Goal: Transaction & Acquisition: Download file/media

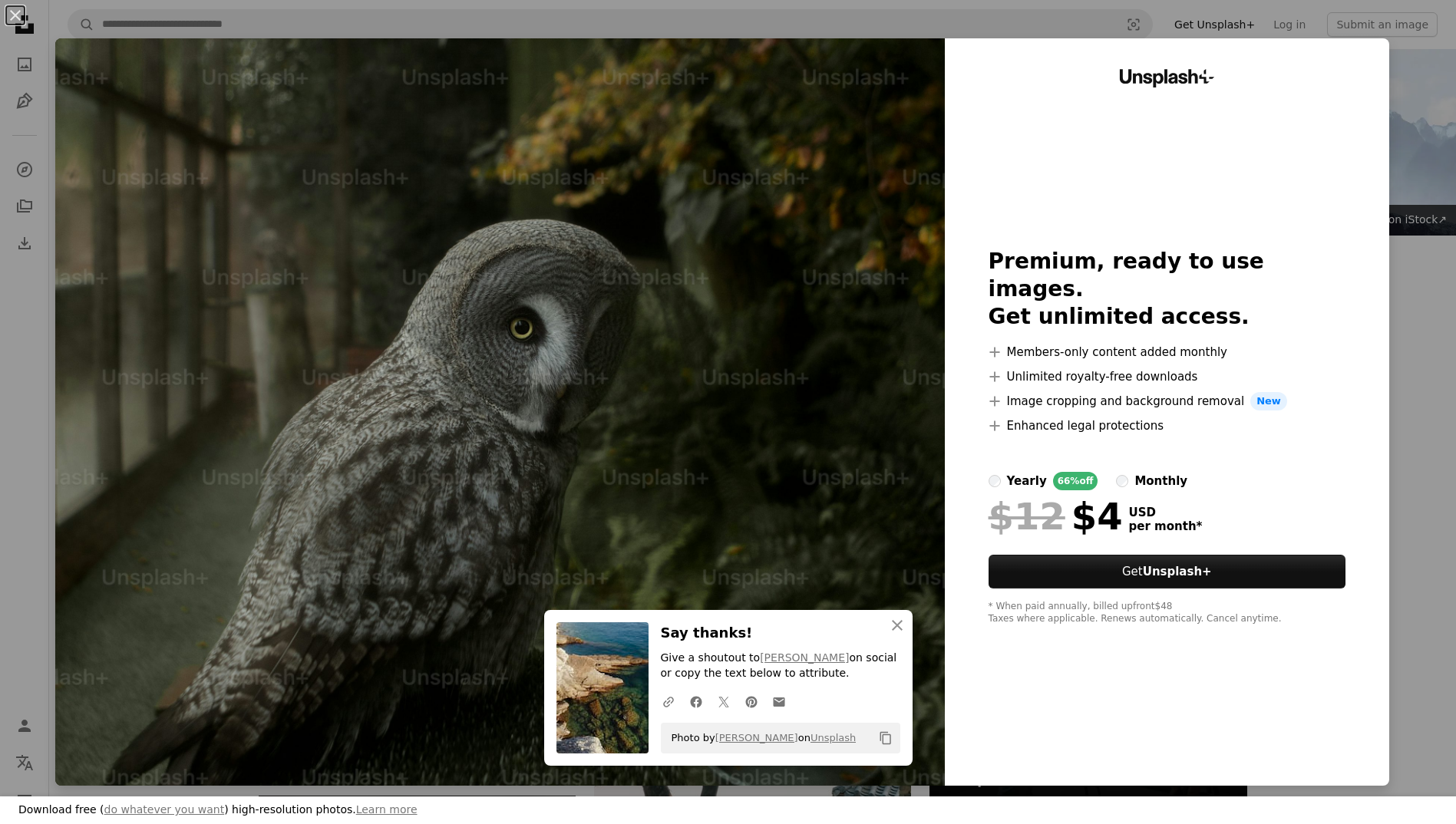
scroll to position [1740, 0]
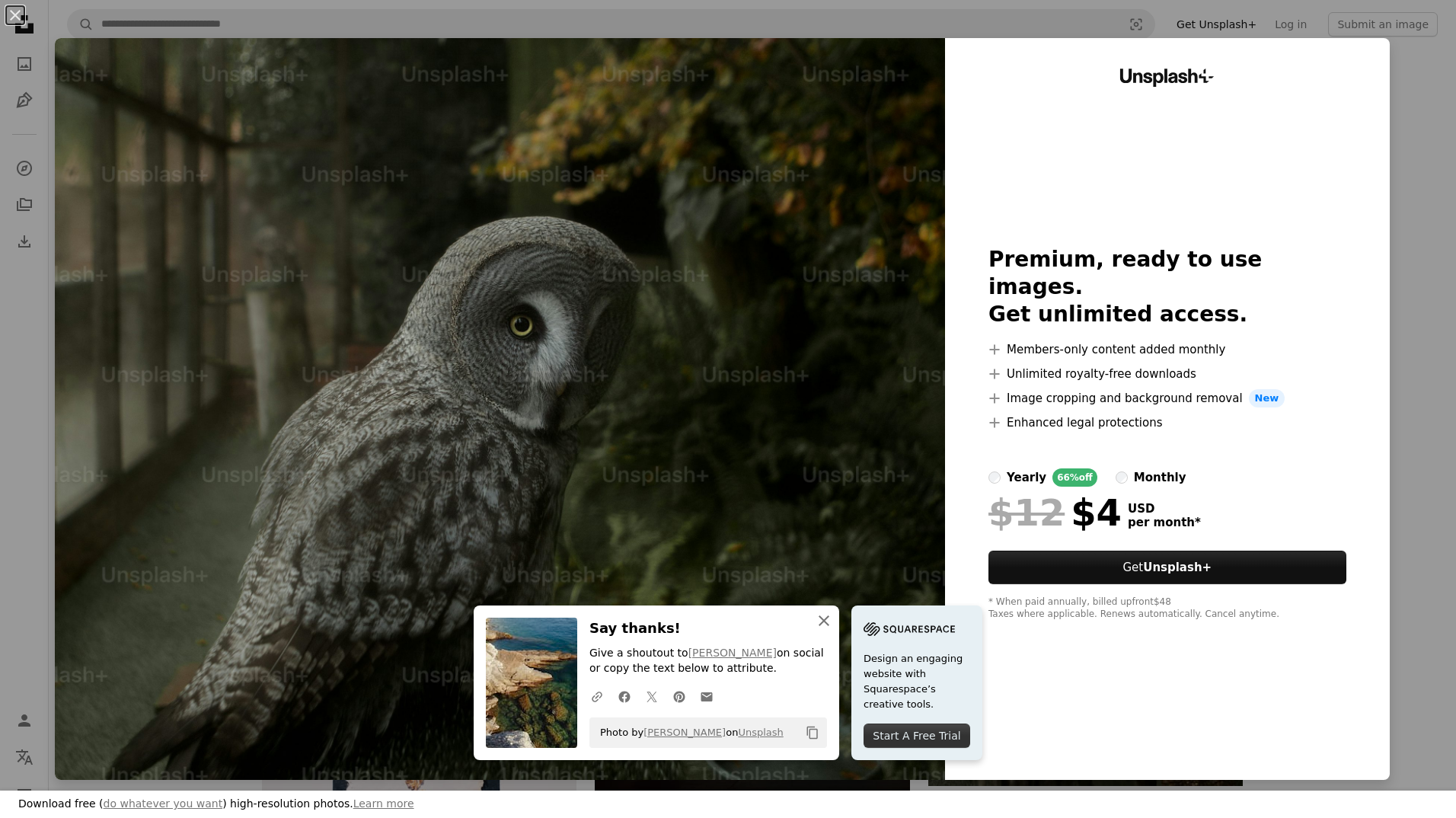
click at [819, 623] on icon "An X shape" at bounding box center [824, 621] width 18 height 18
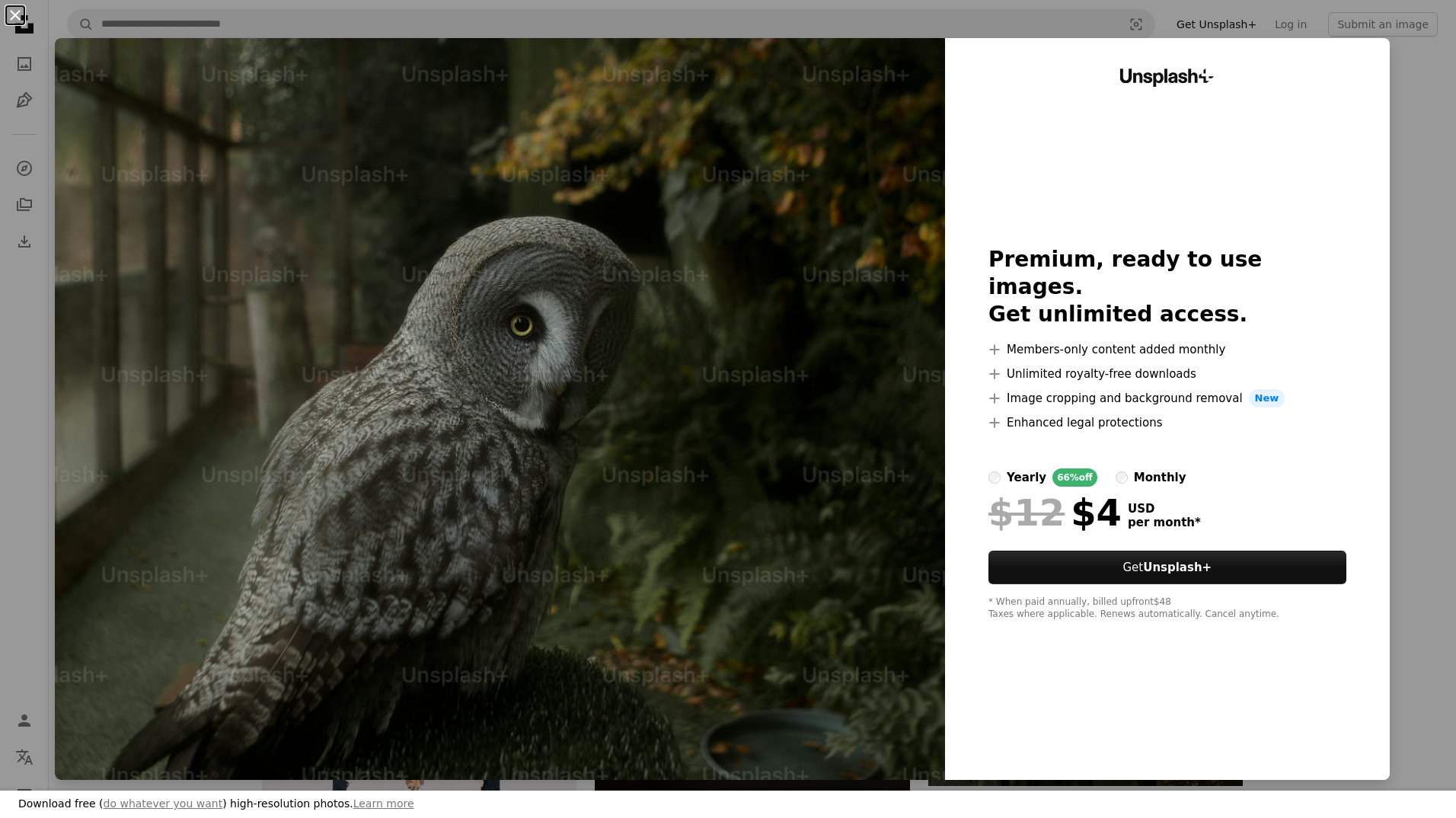
click at [14, 18] on button "An X shape" at bounding box center [15, 15] width 18 height 18
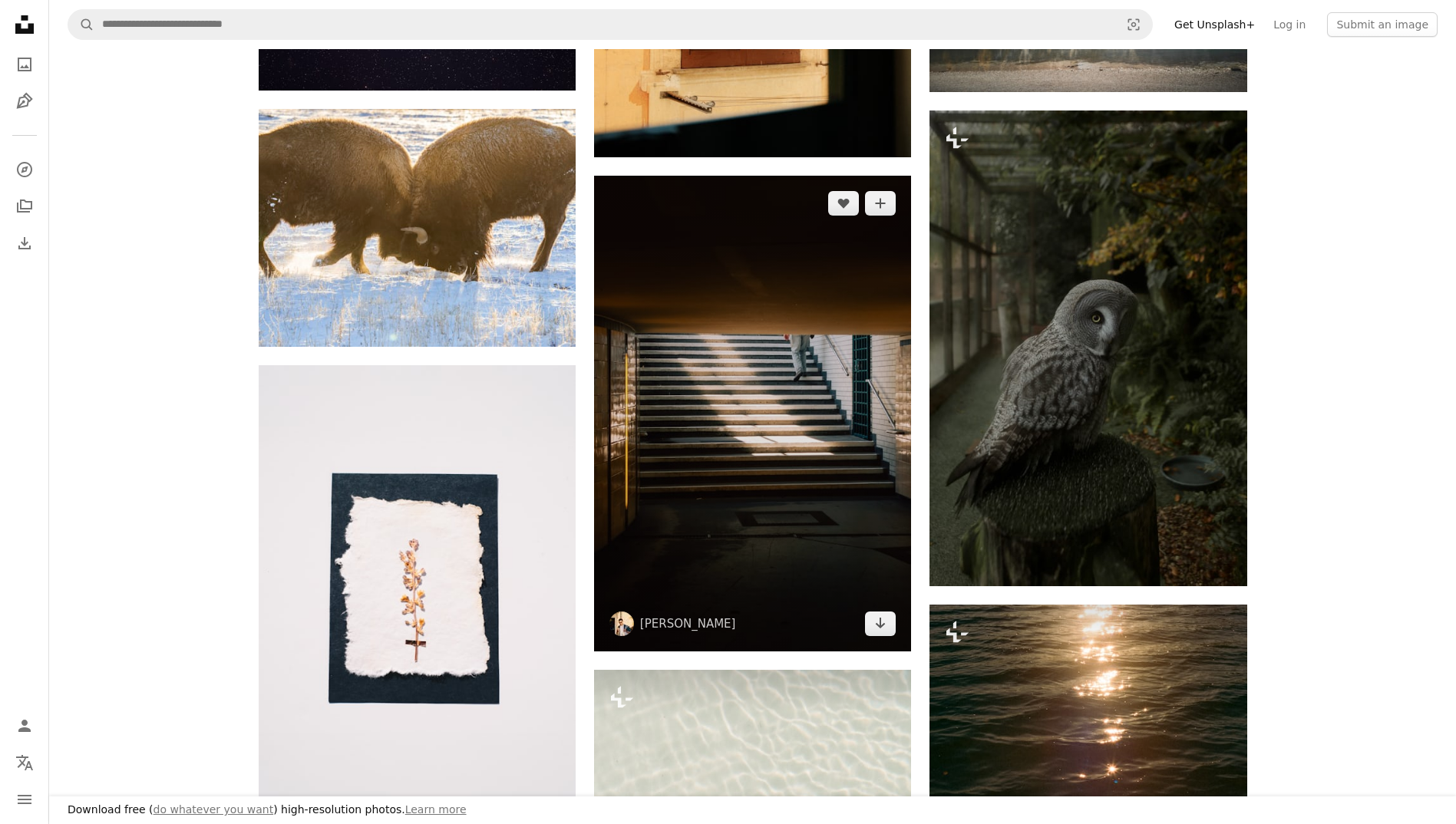
scroll to position [1636, 0]
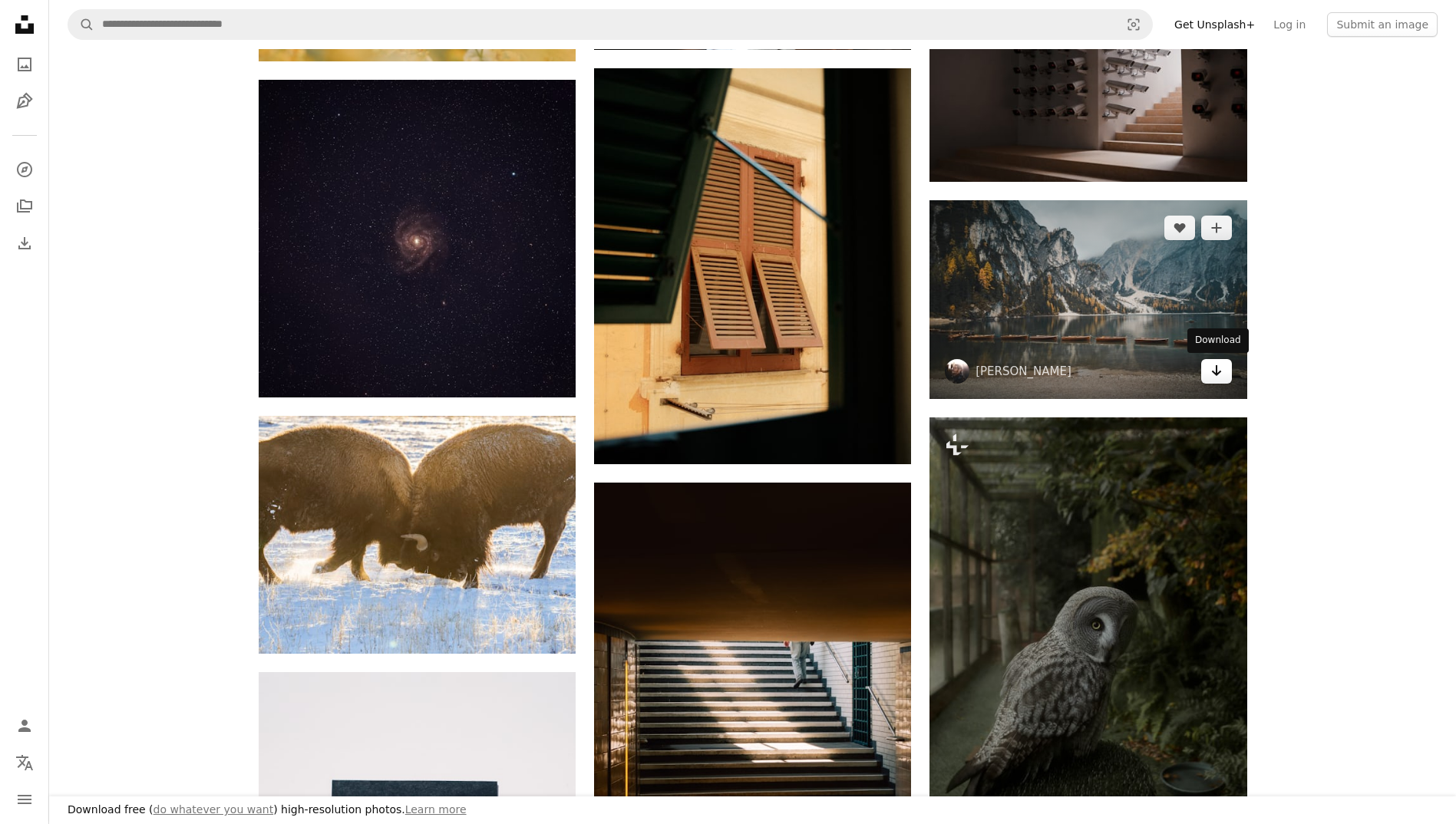
click at [1219, 373] on icon "Download" at bounding box center [1215, 370] width 10 height 11
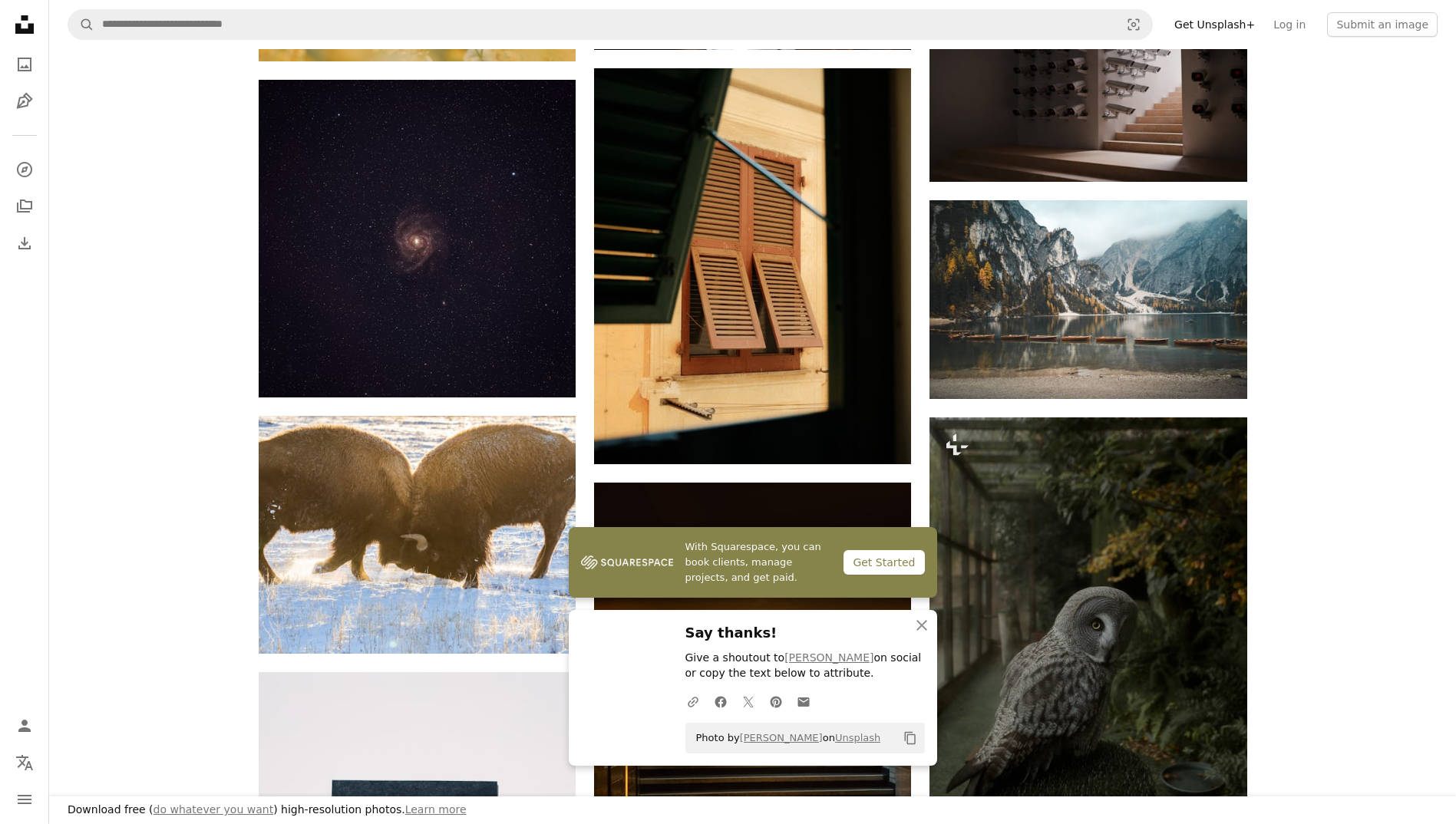
scroll to position [2046, 0]
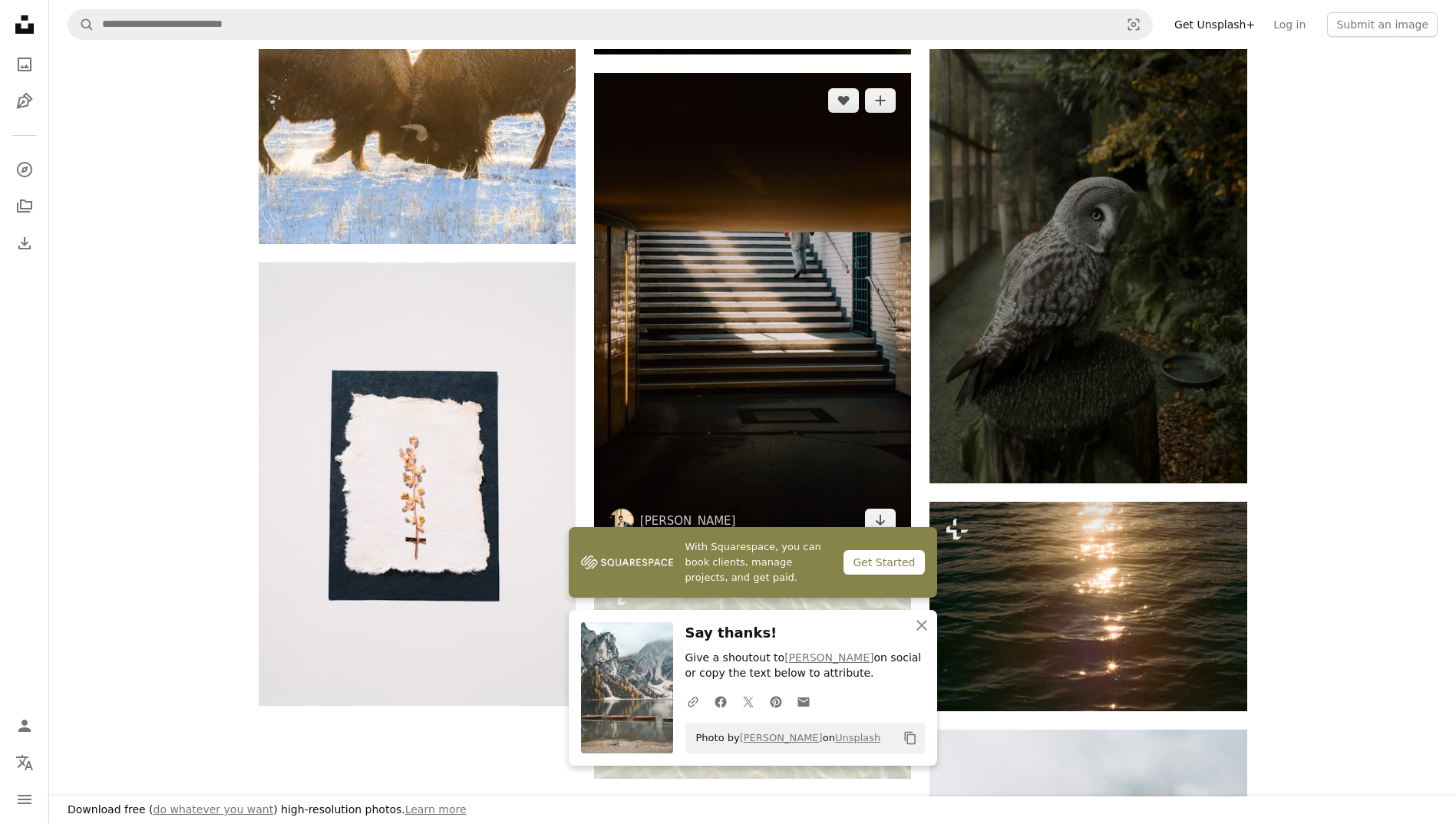
scroll to position [2250, 0]
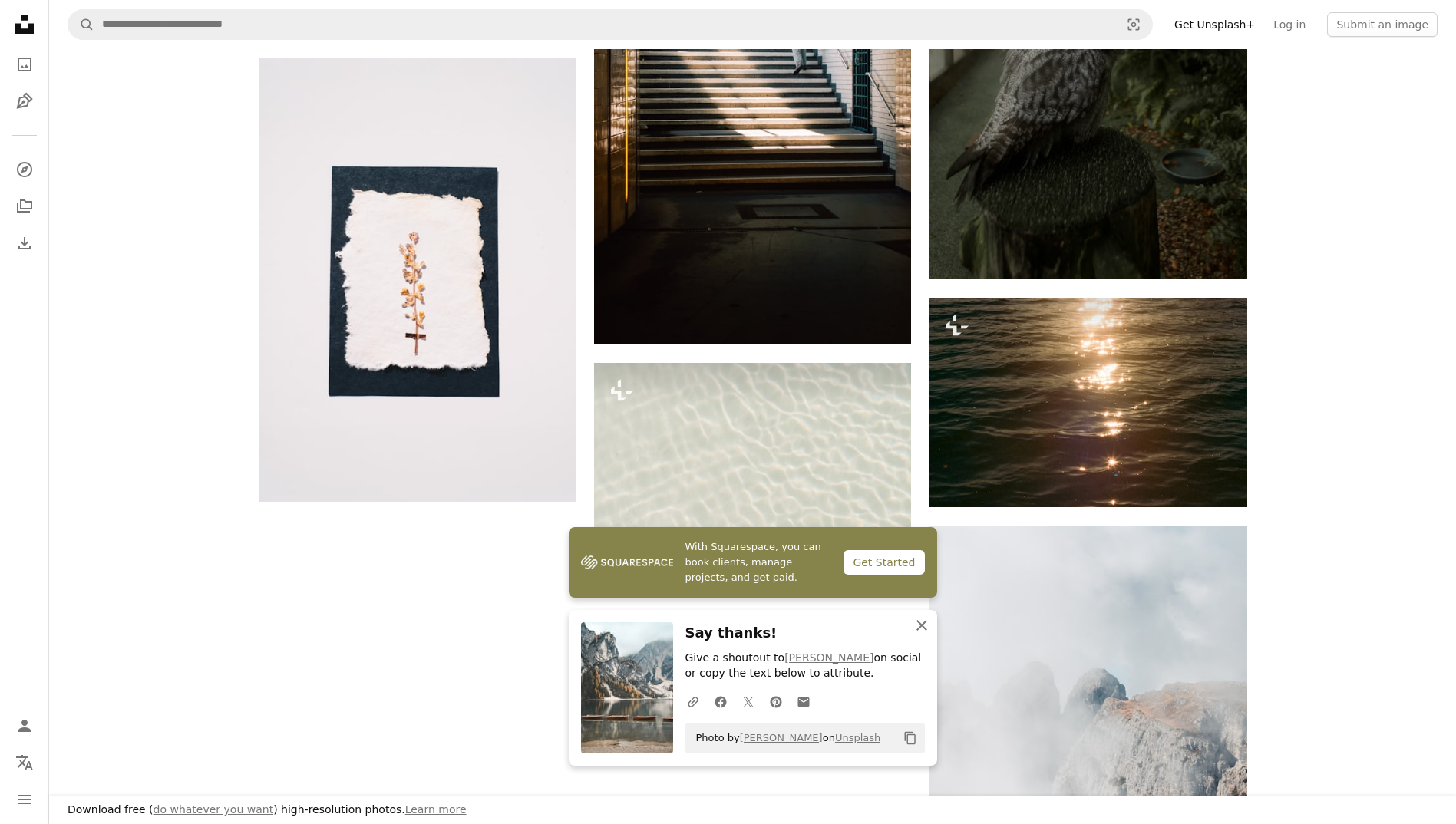
click at [921, 629] on icon "An X shape" at bounding box center [921, 625] width 18 height 18
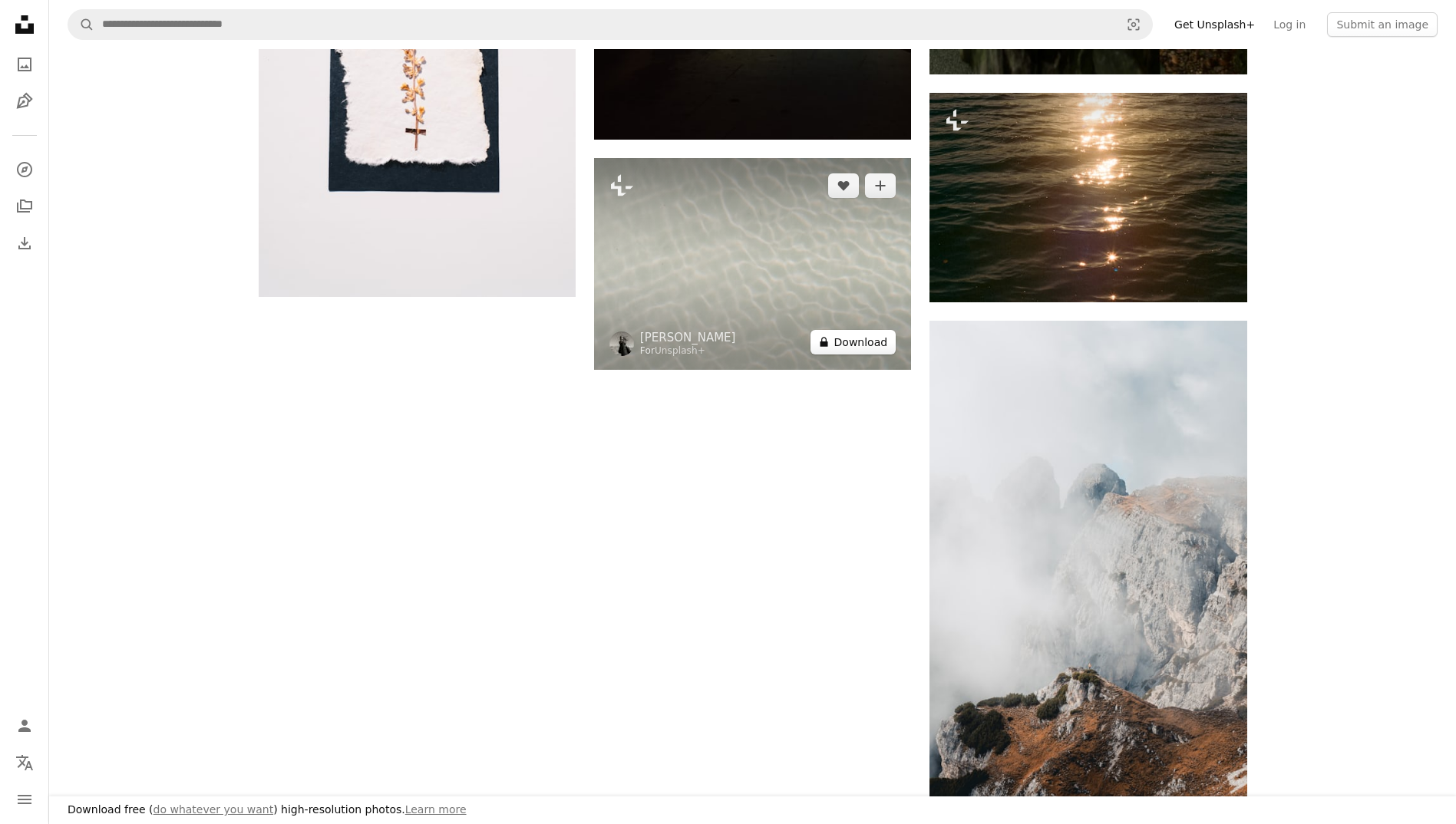
scroll to position [2557, 0]
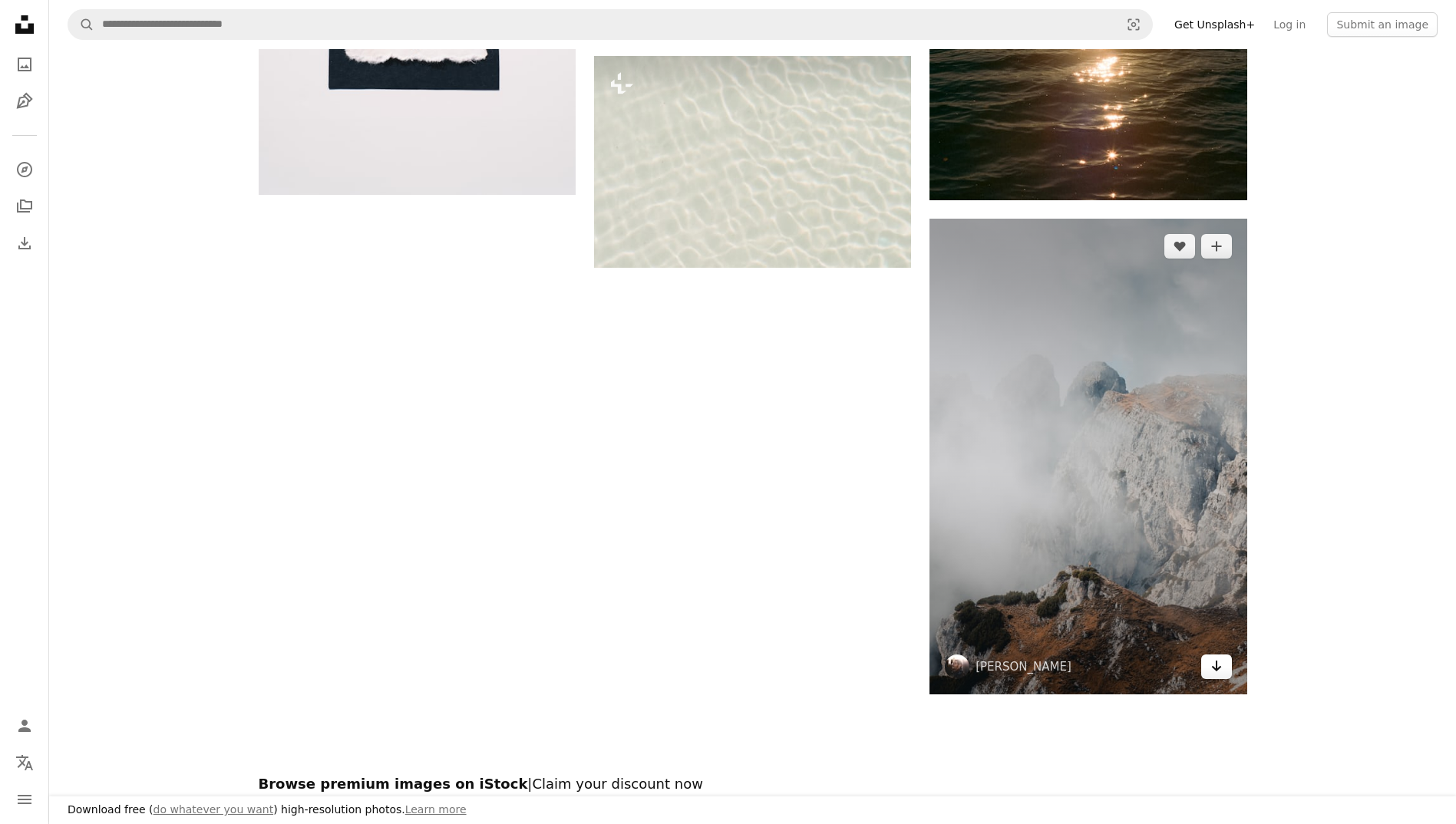
click at [1219, 669] on icon "Download" at bounding box center [1215, 666] width 10 height 11
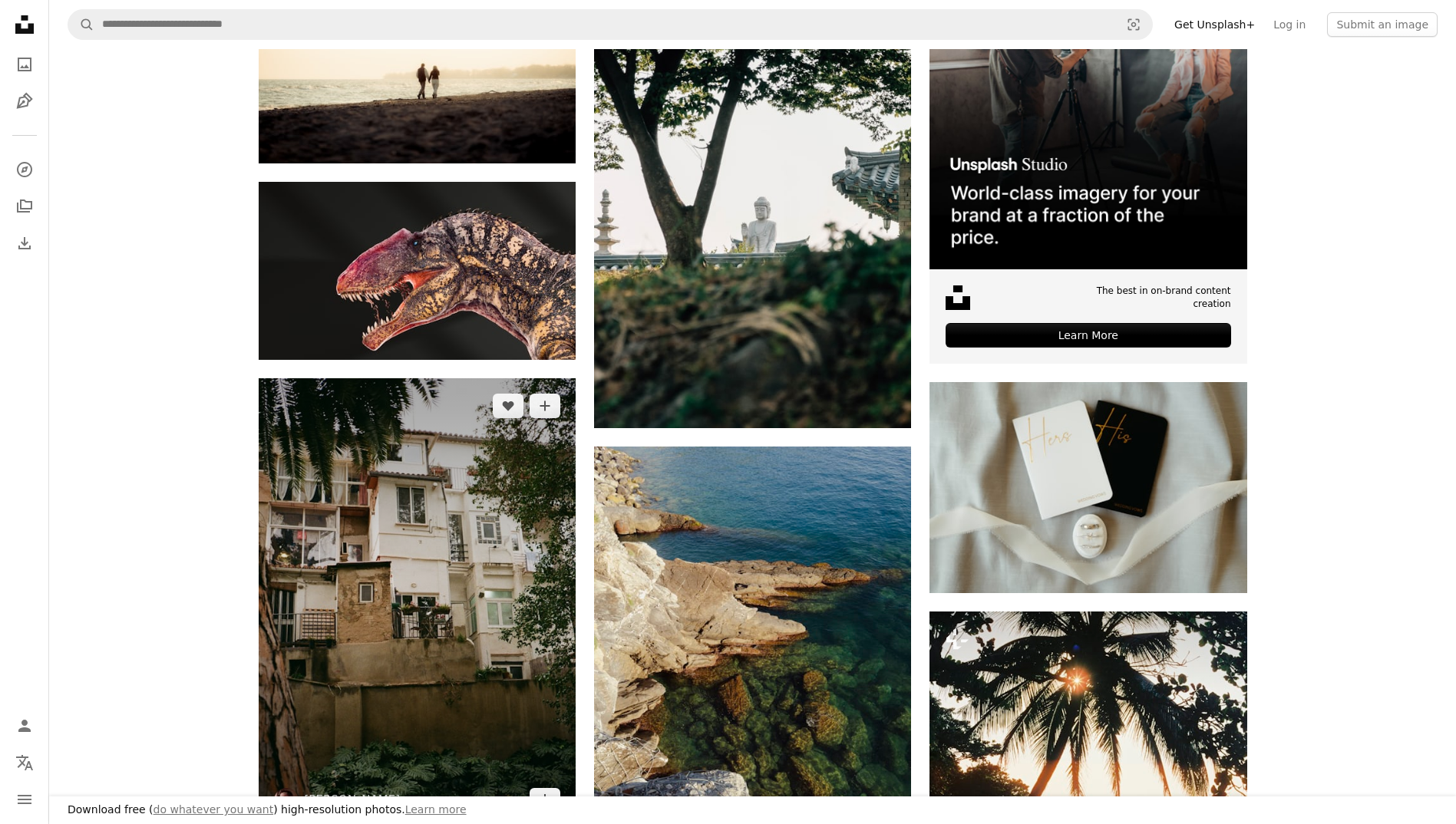
scroll to position [819, 0]
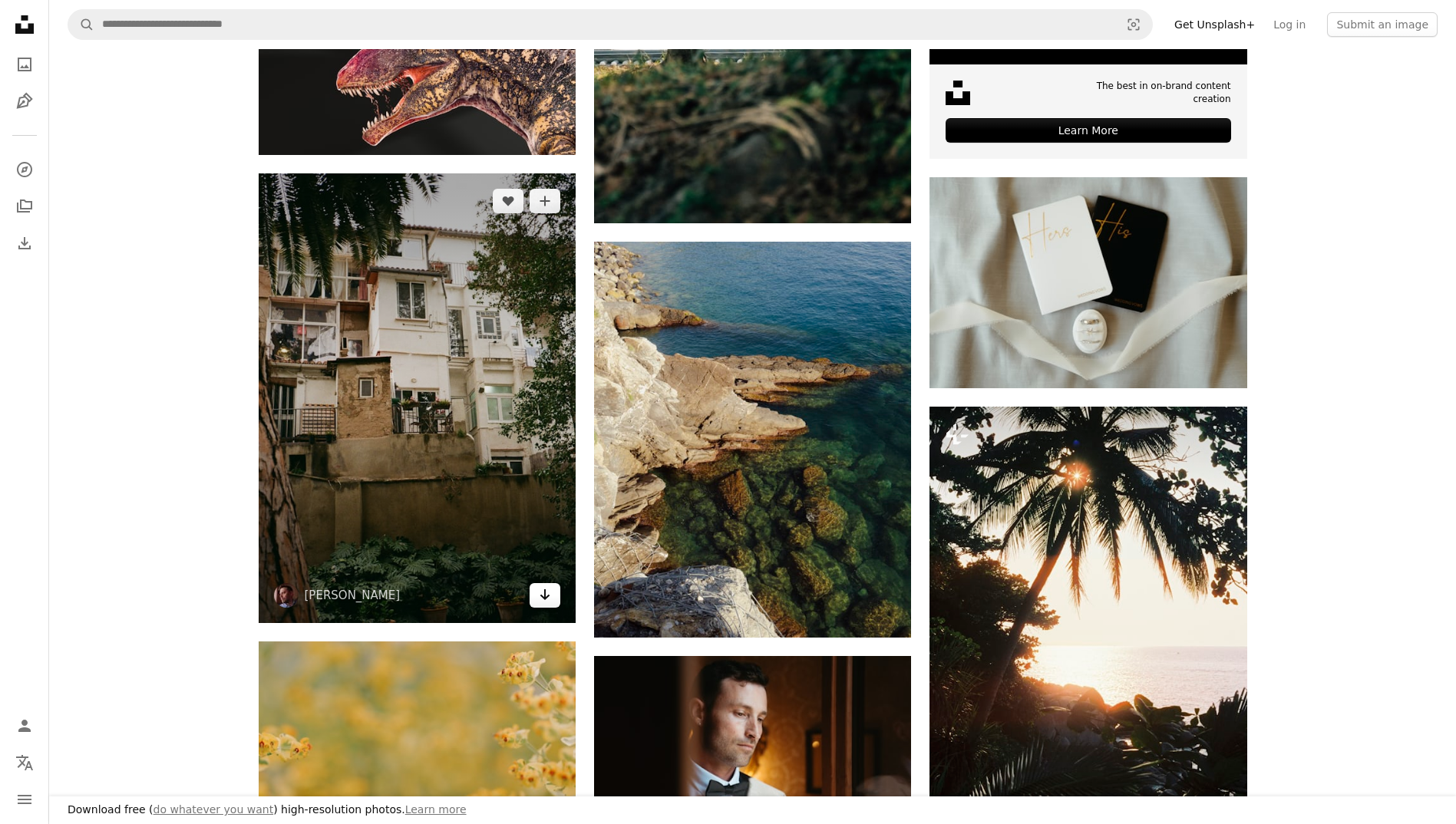
click at [548, 596] on icon "Download" at bounding box center [545, 595] width 10 height 11
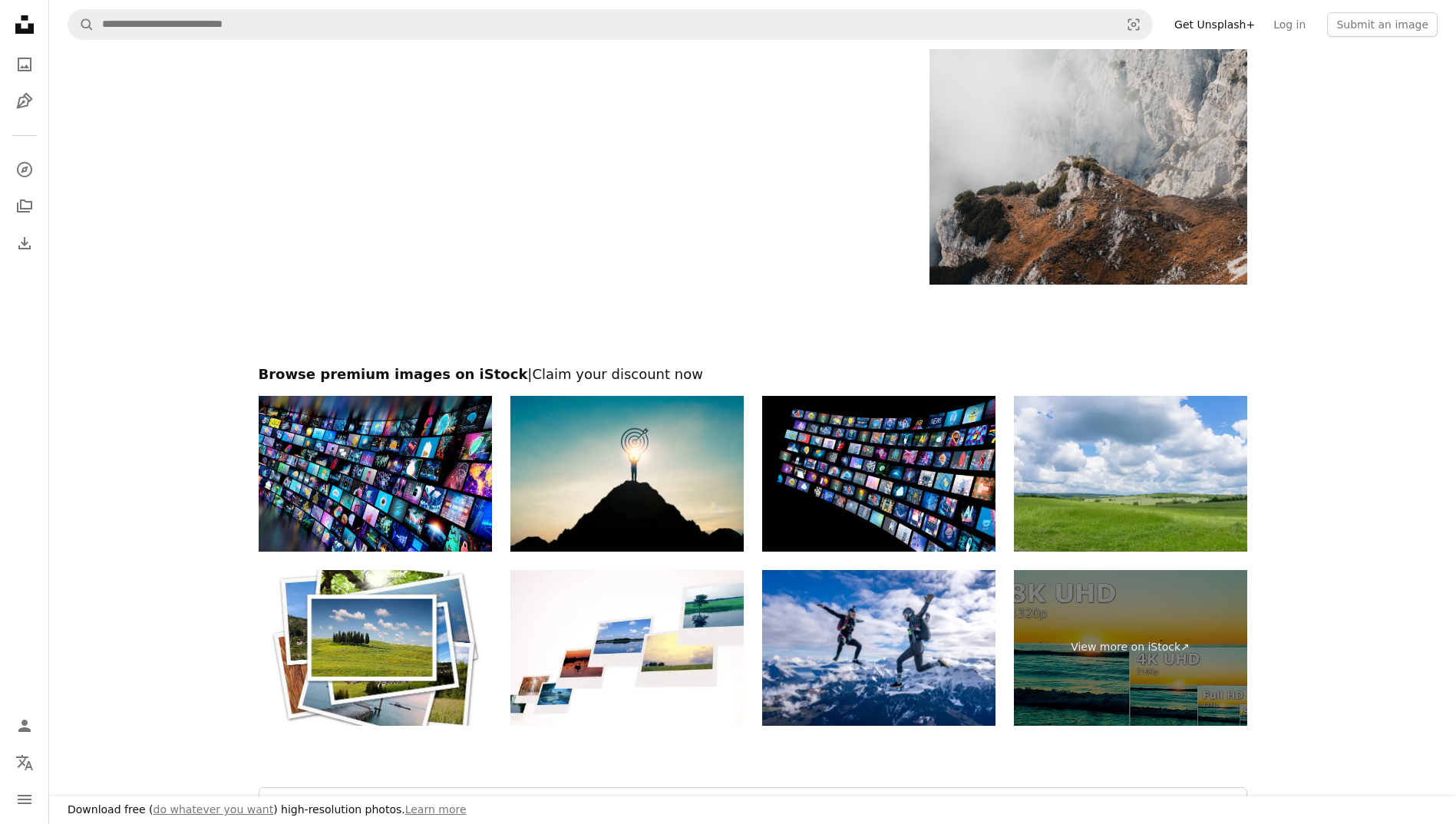
scroll to position [3070, 0]
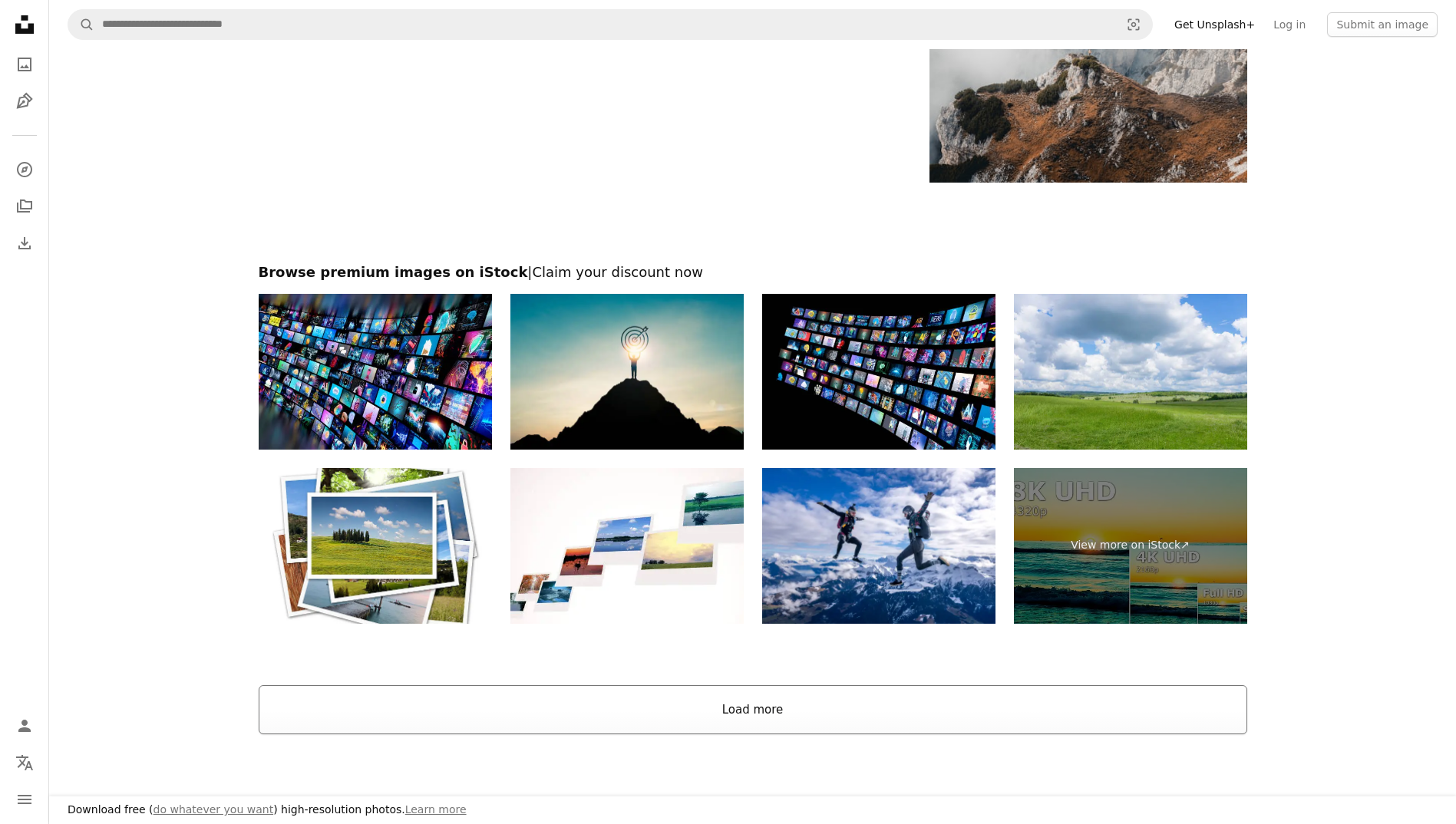
click at [754, 704] on button "Load more" at bounding box center [753, 710] width 989 height 49
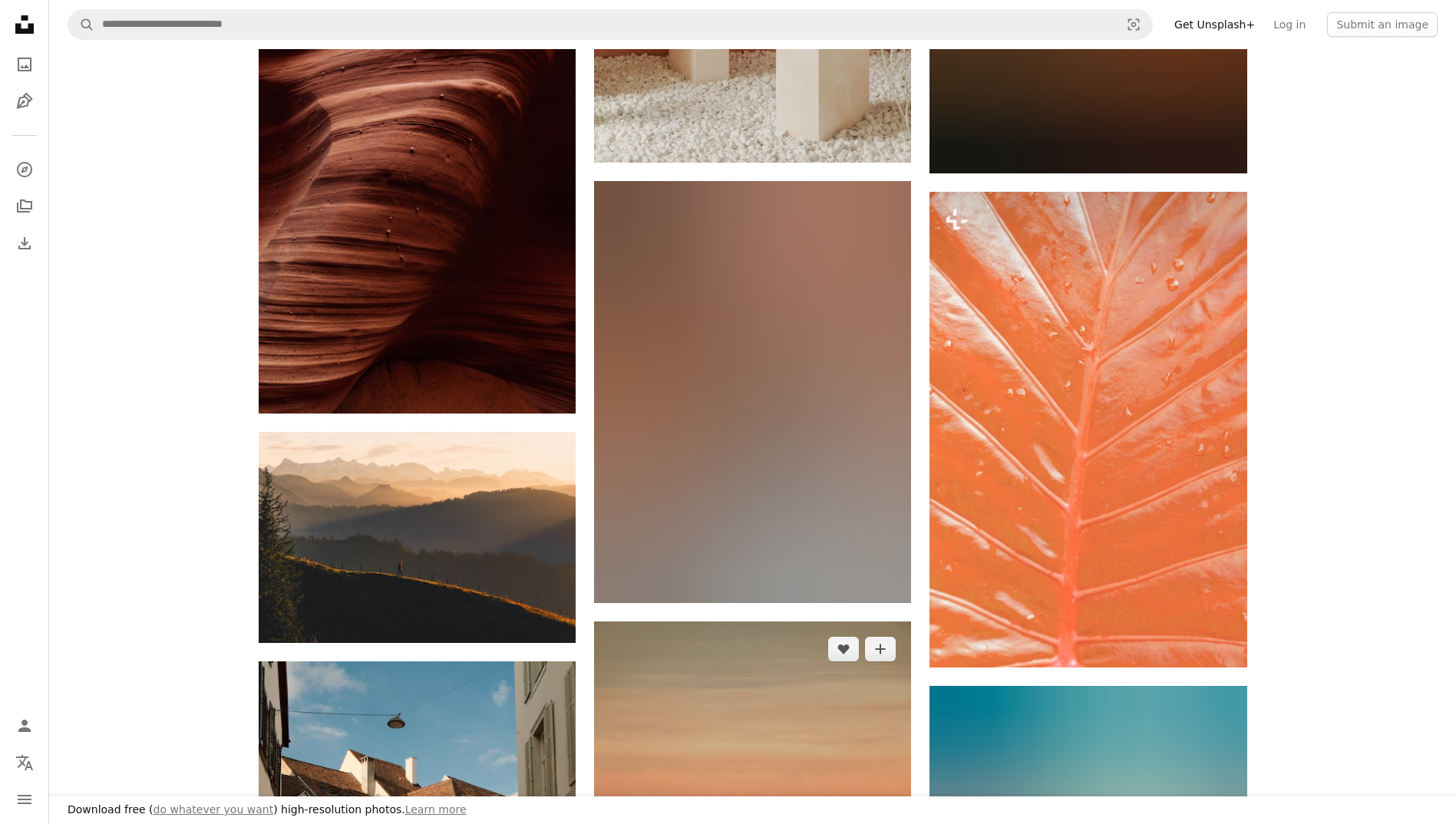
scroll to position [9208, 0]
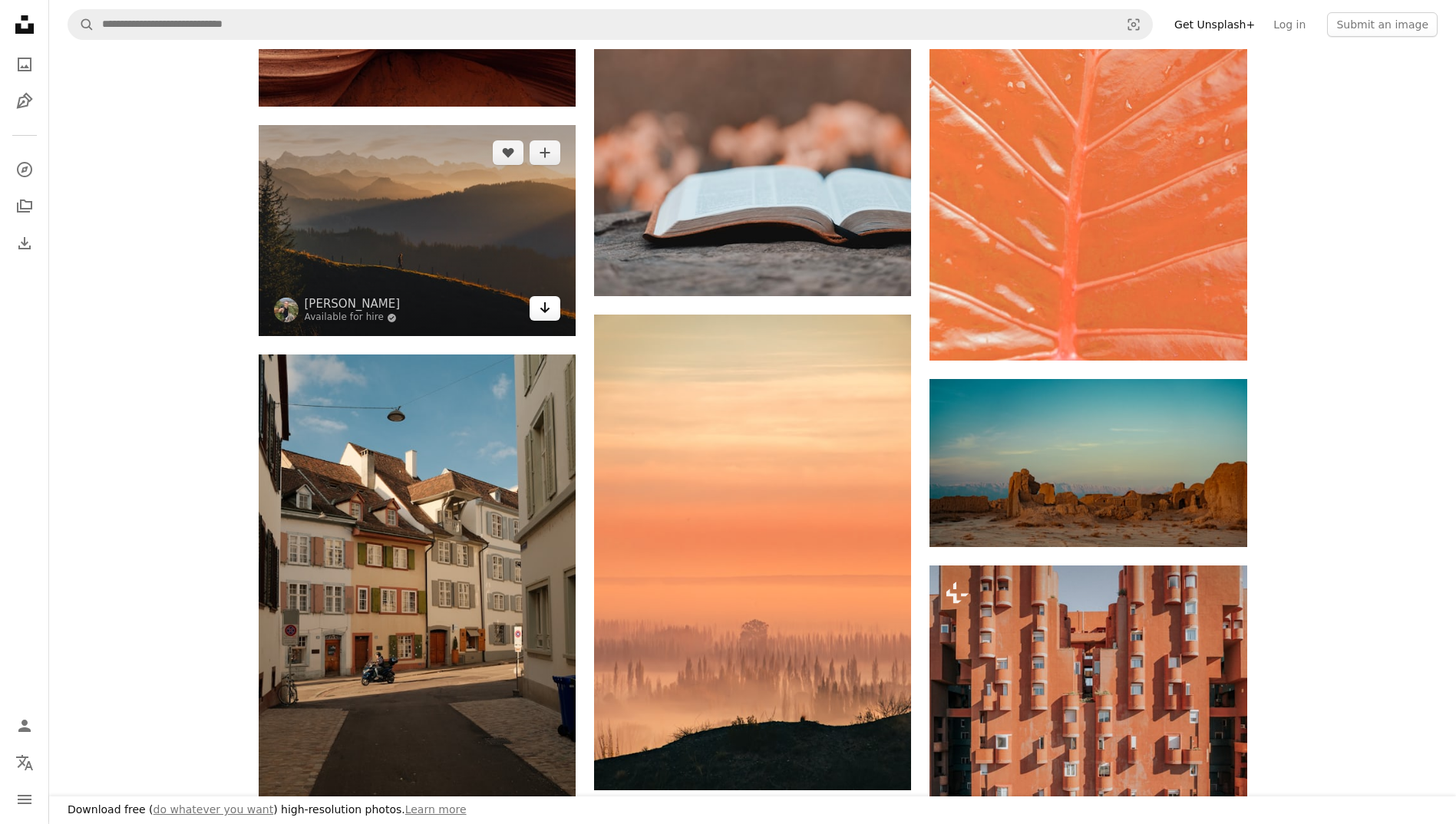
click at [546, 314] on icon "Arrow pointing down" at bounding box center [545, 307] width 13 height 18
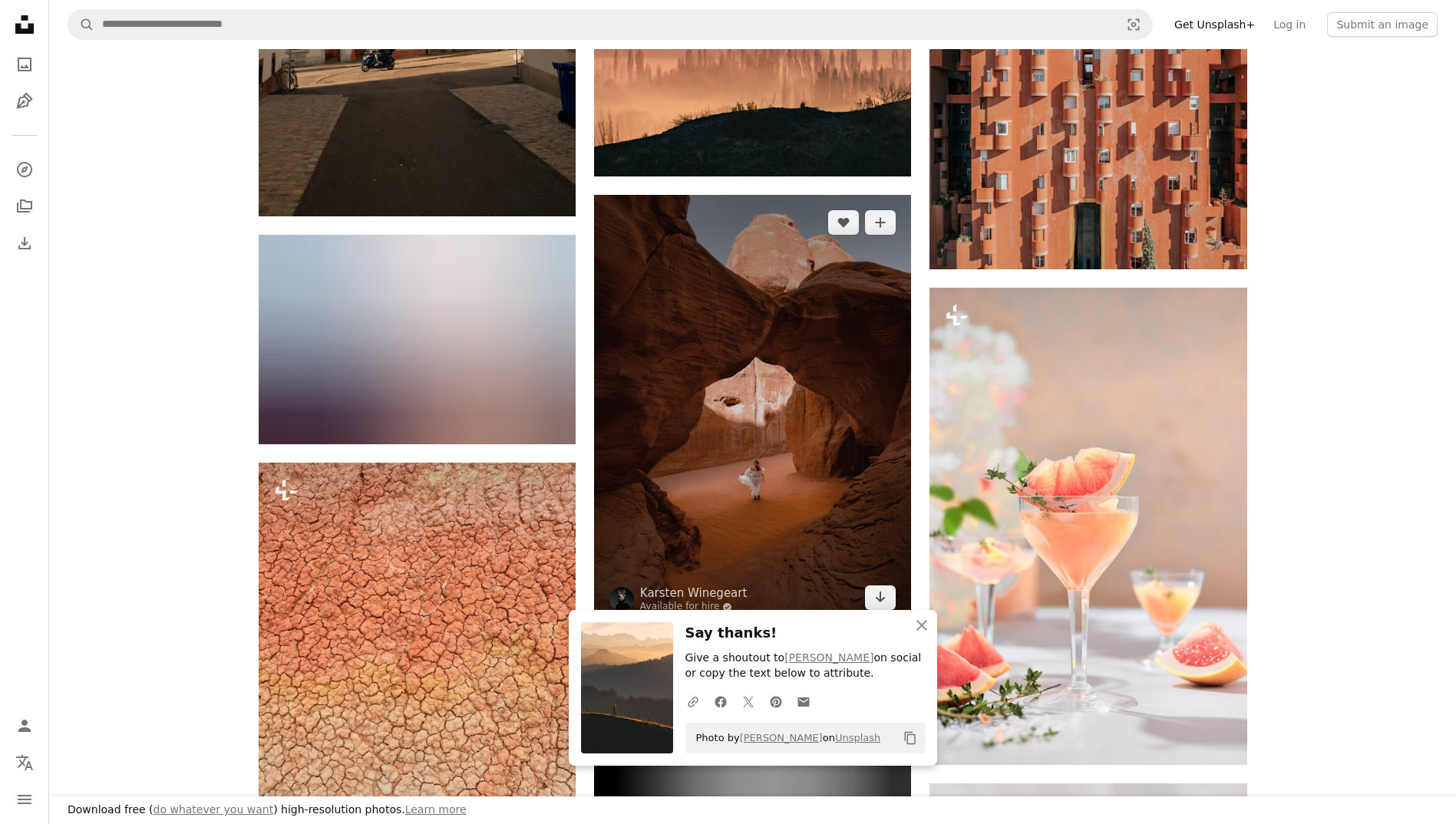
scroll to position [10026, 0]
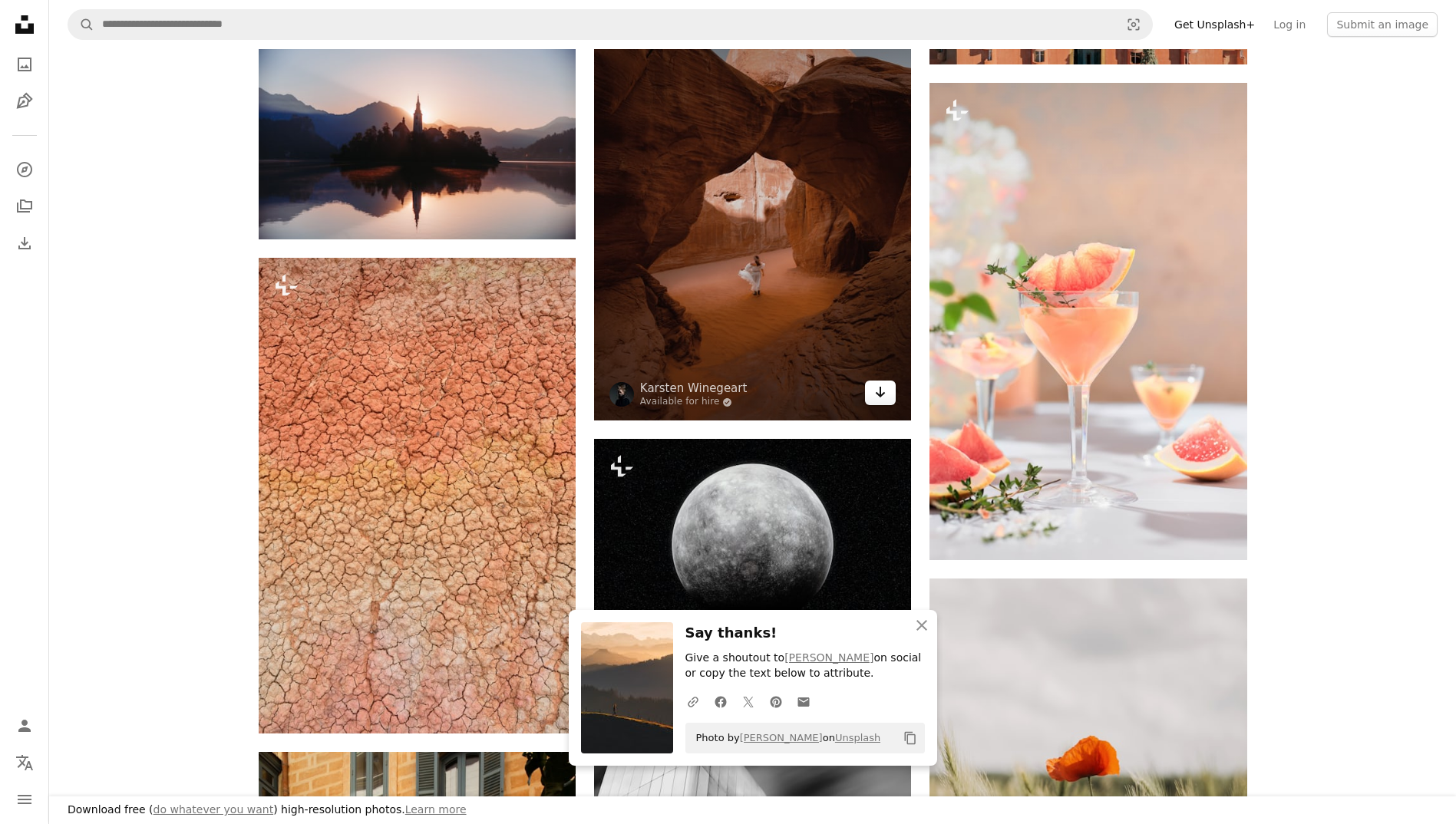
click at [874, 392] on link "Arrow pointing down" at bounding box center [880, 393] width 31 height 24
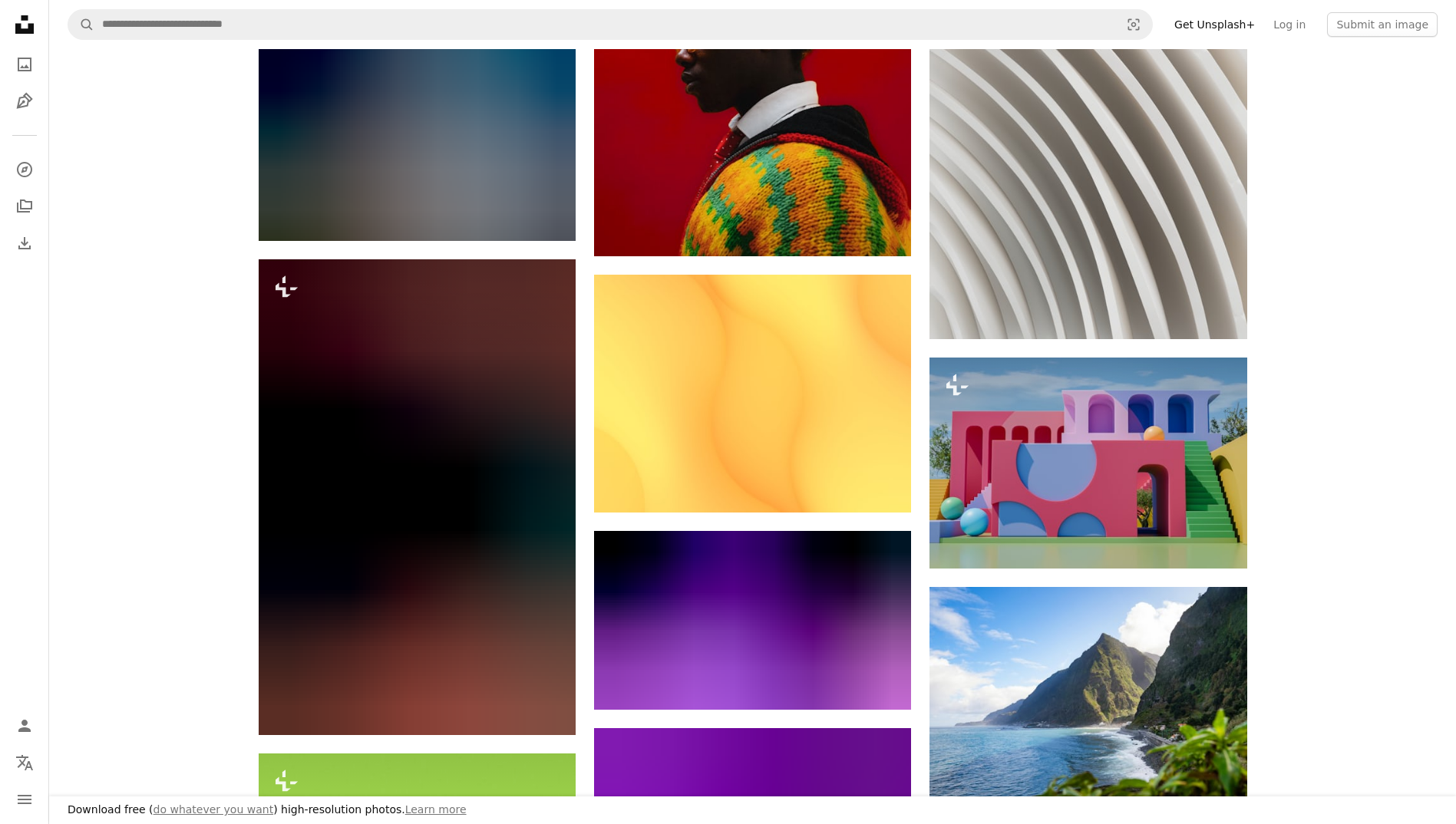
scroll to position [19949, 0]
